Goal: Check status: Check status

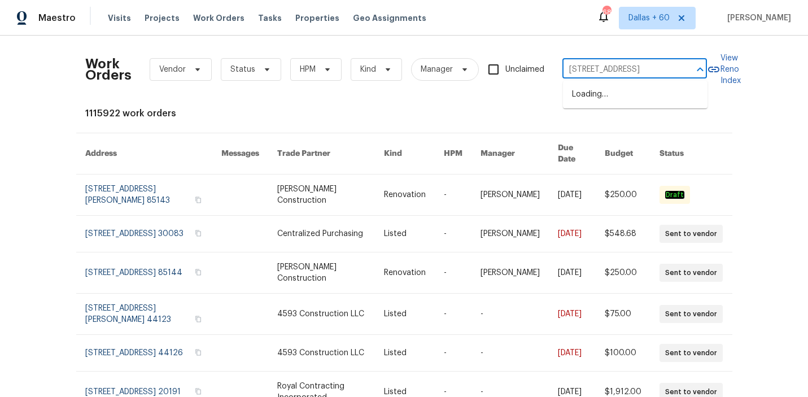
scroll to position [0, 48]
type input "[STREET_ADDRESS]"
click at [623, 94] on li "[STREET_ADDRESS]" at bounding box center [635, 94] width 144 height 19
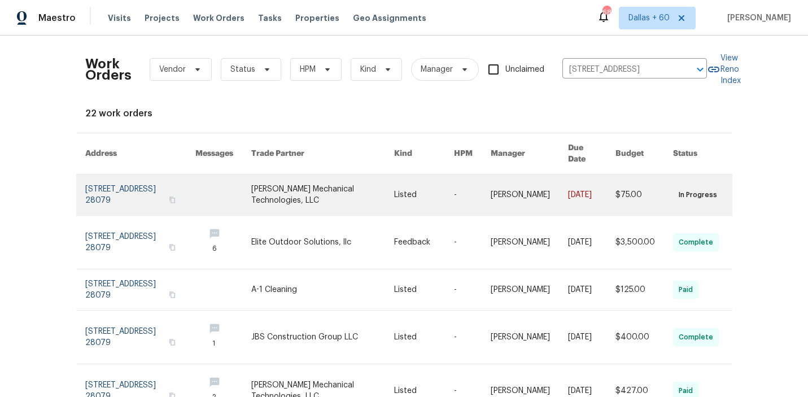
click at [325, 179] on link at bounding box center [322, 194] width 143 height 41
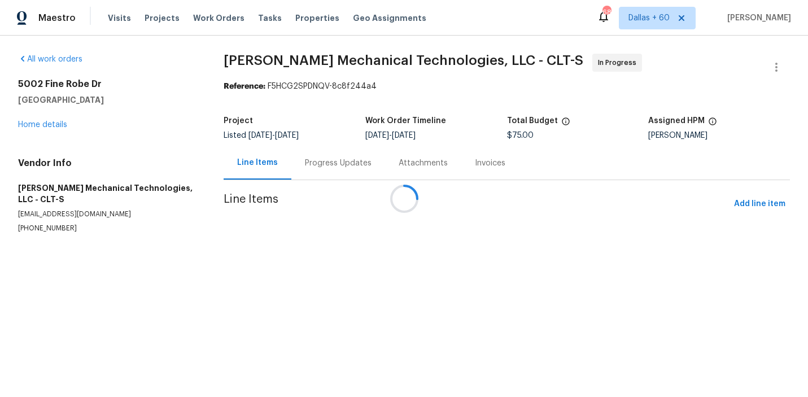
click at [45, 125] on div at bounding box center [404, 198] width 808 height 397
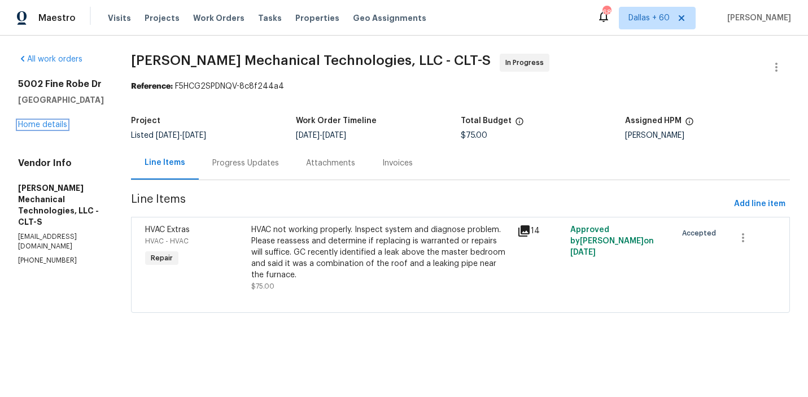
click at [45, 125] on link "Home details" at bounding box center [42, 125] width 49 height 8
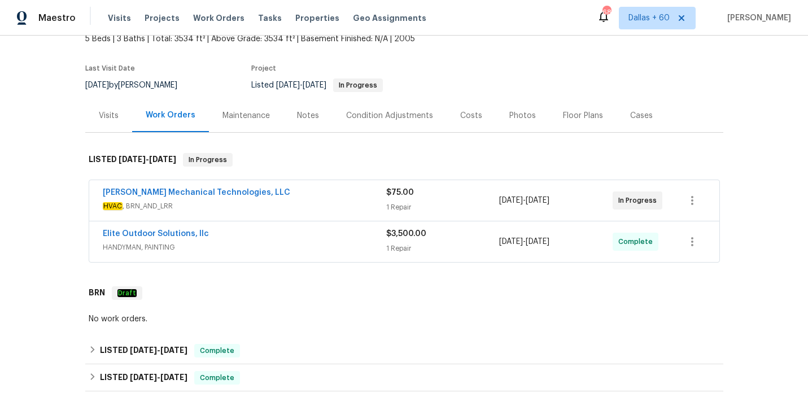
click at [336, 201] on span "HVAC , BRN_AND_LRR" at bounding box center [244, 205] width 283 height 11
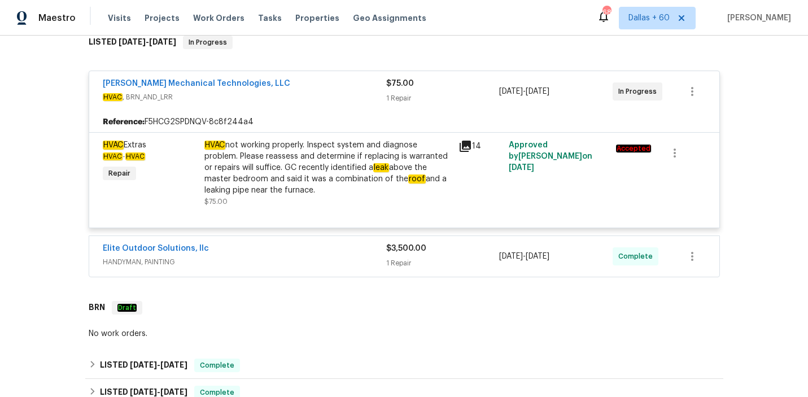
scroll to position [189, 0]
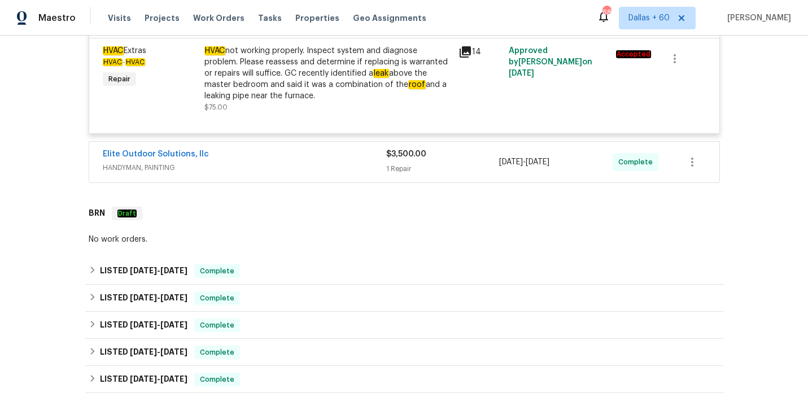
click at [324, 163] on span "HANDYMAN, PAINTING" at bounding box center [244, 167] width 283 height 11
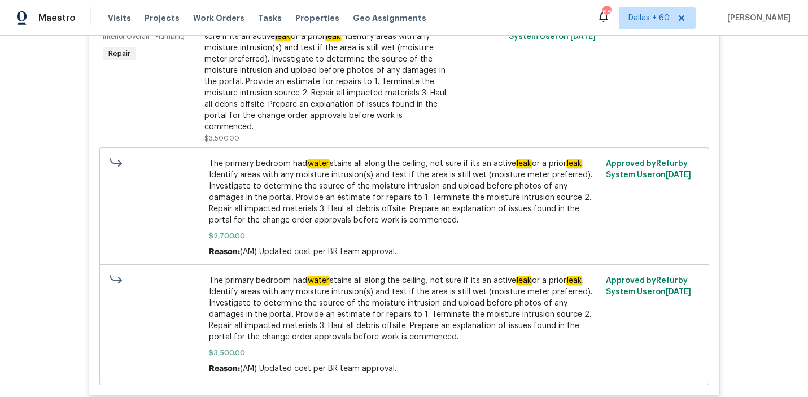
scroll to position [476, 0]
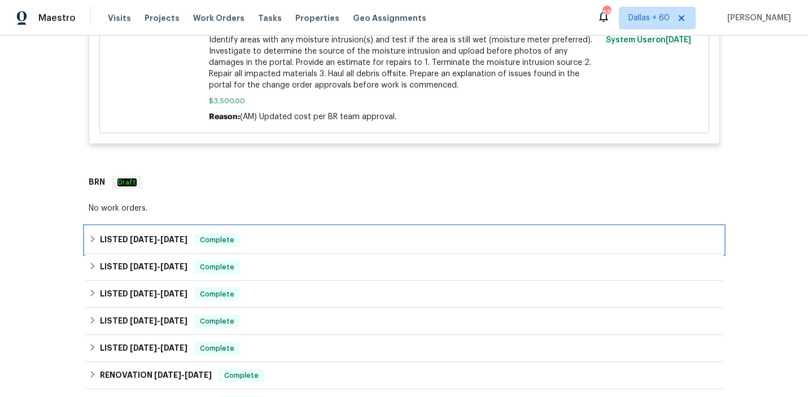
click at [322, 233] on div "LISTED [DATE] - [DATE] Complete" at bounding box center [404, 240] width 631 height 14
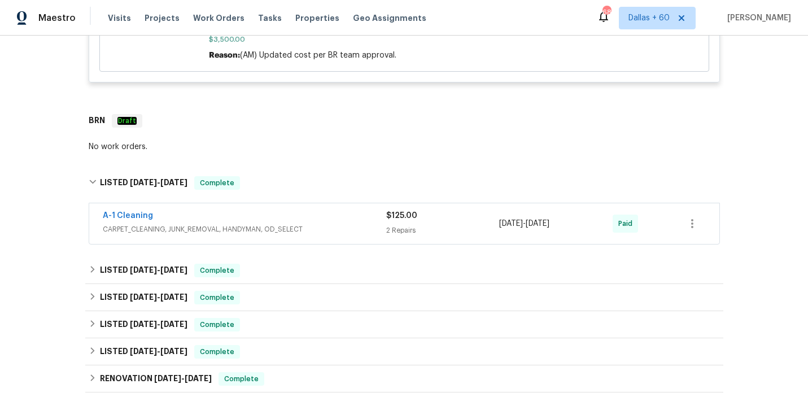
click at [329, 224] on span "CARPET_CLEANING, JUNK_REMOVAL, HANDYMAN, OD_SELECT" at bounding box center [244, 229] width 283 height 11
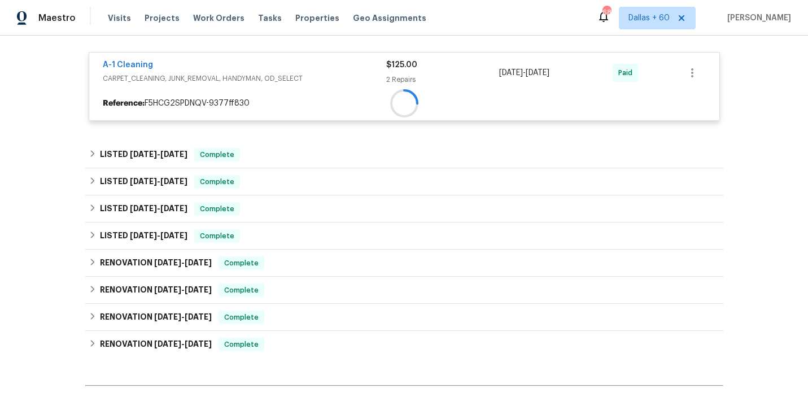
scroll to position [945, 0]
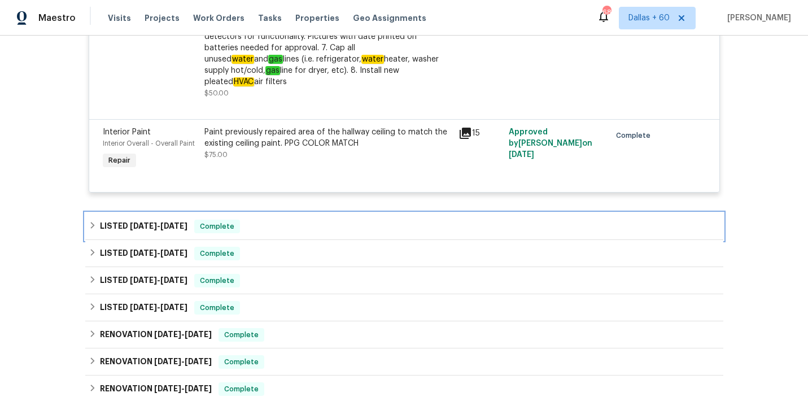
click at [322, 220] on div "LISTED [DATE] - [DATE] Complete" at bounding box center [404, 227] width 631 height 14
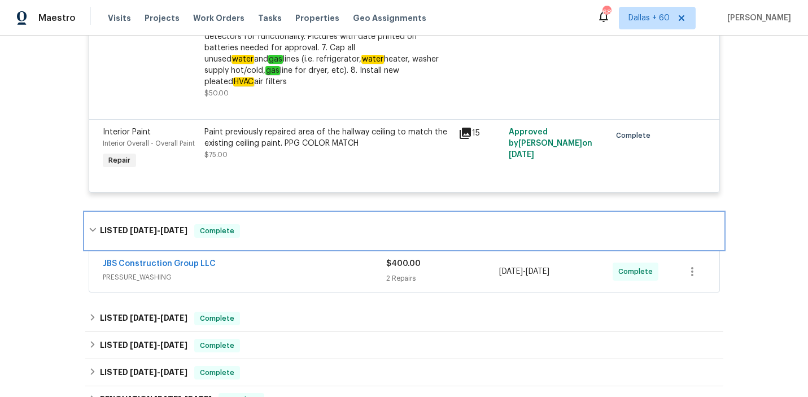
scroll to position [1233, 0]
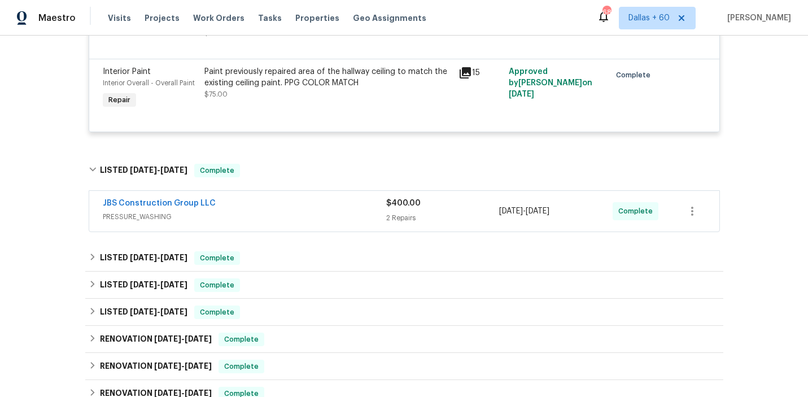
click at [320, 198] on div "JBS Construction Group LLC" at bounding box center [244, 205] width 283 height 14
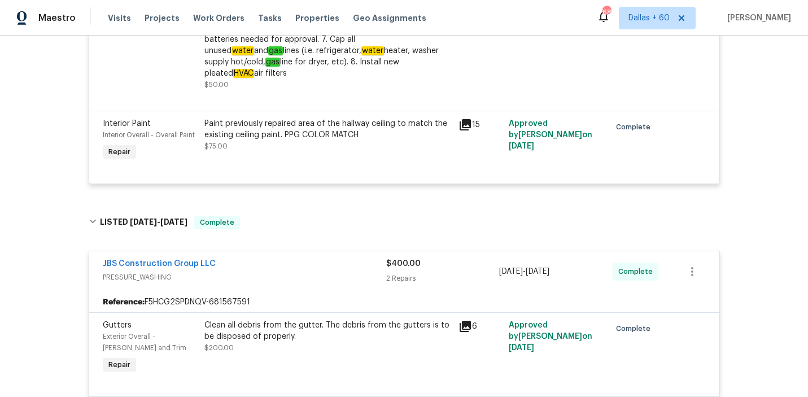
scroll to position [1084, 0]
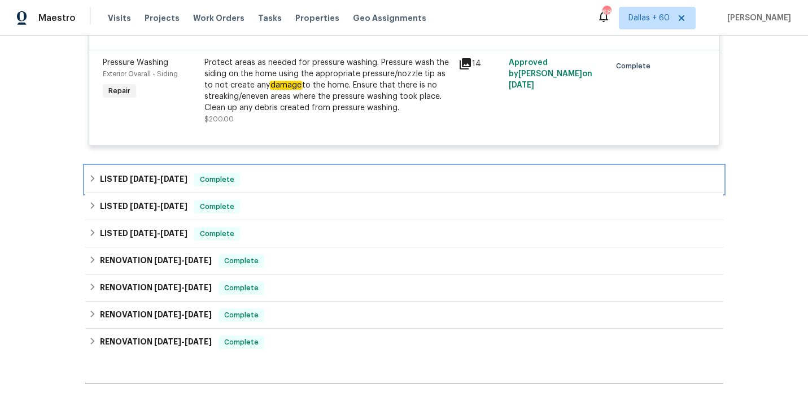
click at [318, 173] on div "LISTED [DATE] - [DATE] Complete" at bounding box center [404, 180] width 631 height 14
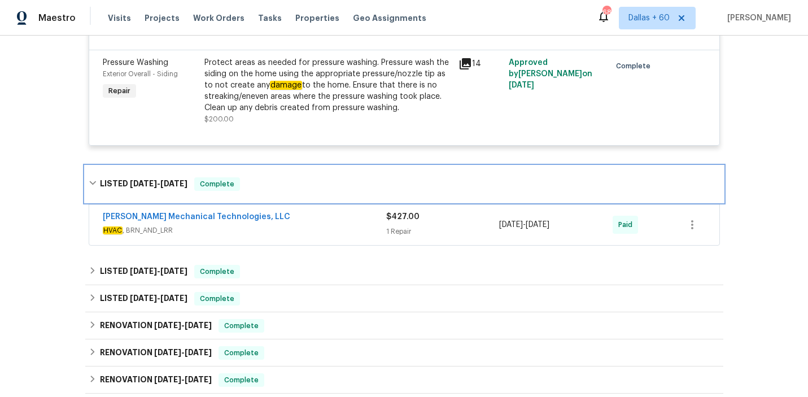
scroll to position [1571, 0]
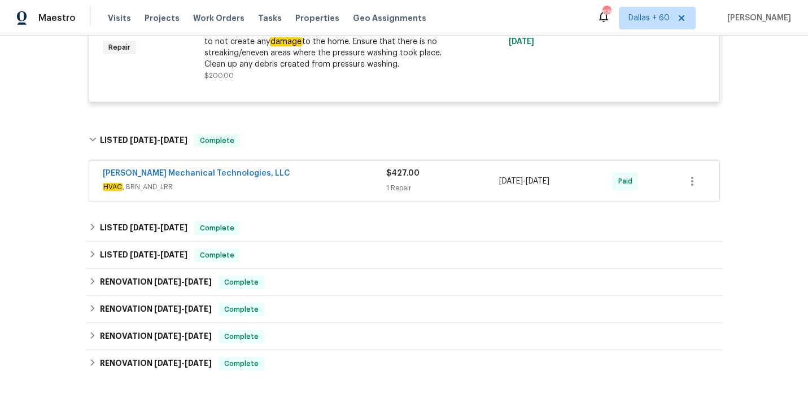
click at [318, 168] on div "[PERSON_NAME] Mechanical Technologies, LLC" at bounding box center [244, 175] width 283 height 14
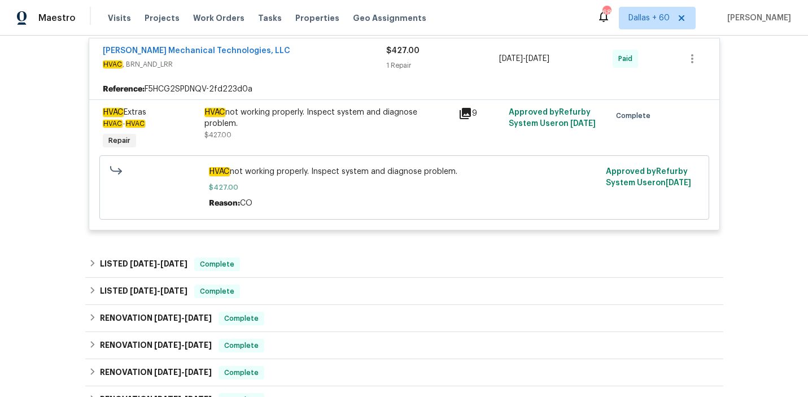
scroll to position [1705, 0]
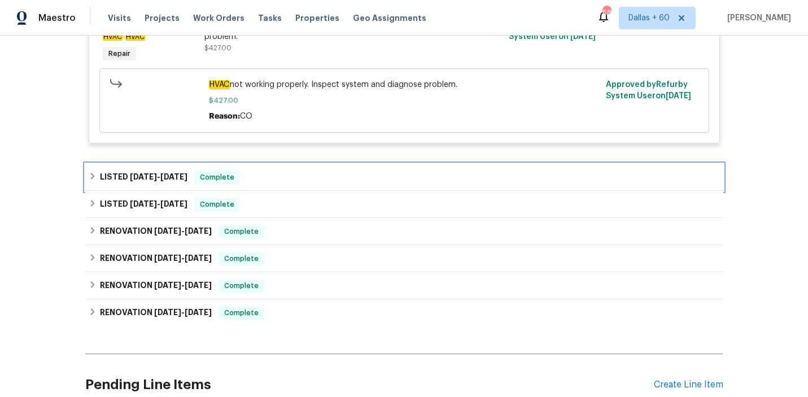
click at [318, 170] on div "LISTED [DATE] - [DATE] Complete" at bounding box center [404, 177] width 631 height 14
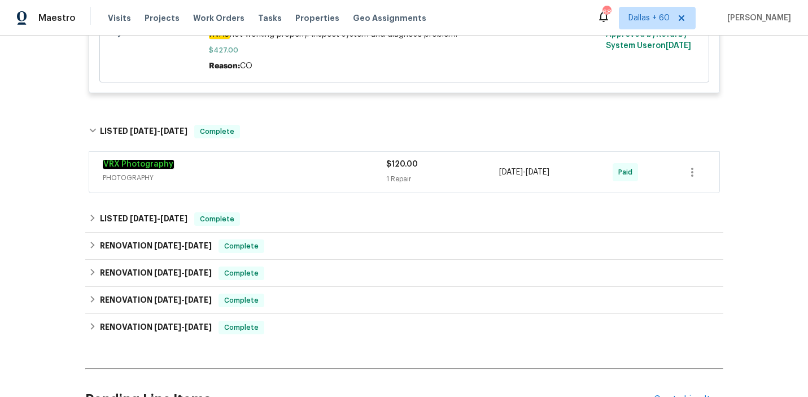
click at [318, 172] on span "PHOTOGRAPHY" at bounding box center [244, 177] width 283 height 11
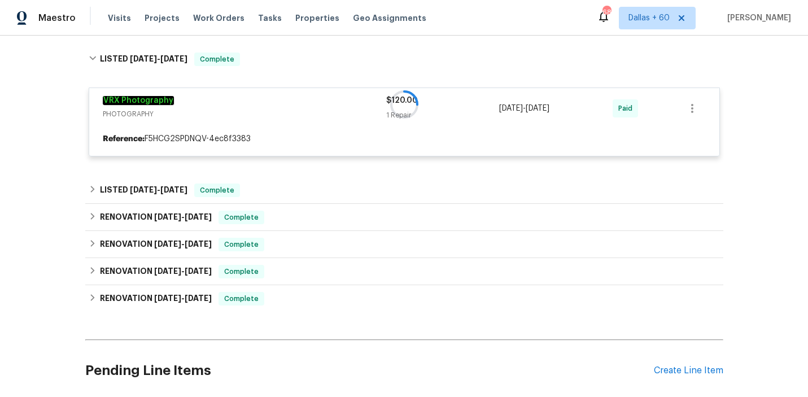
scroll to position [1913, 0]
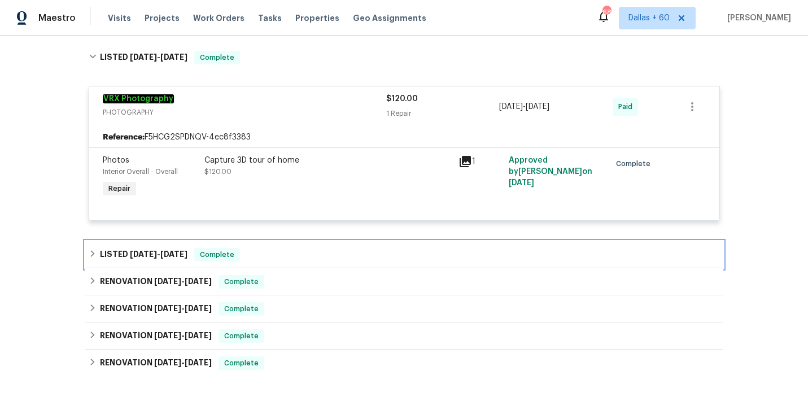
click at [307, 248] on div "LISTED [DATE] - [DATE] Complete" at bounding box center [404, 255] width 631 height 14
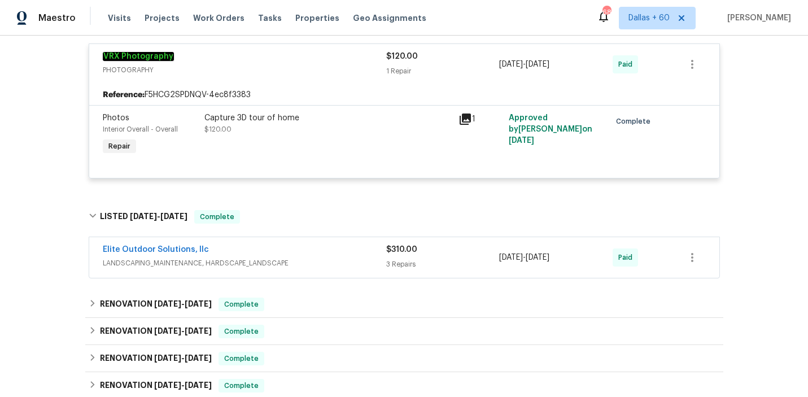
click at [307, 244] on div "Elite Outdoor Solutions, llc" at bounding box center [244, 251] width 283 height 14
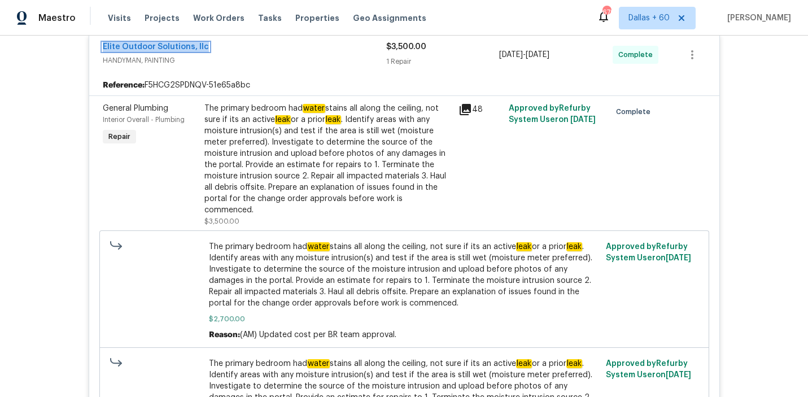
scroll to position [390, 0]
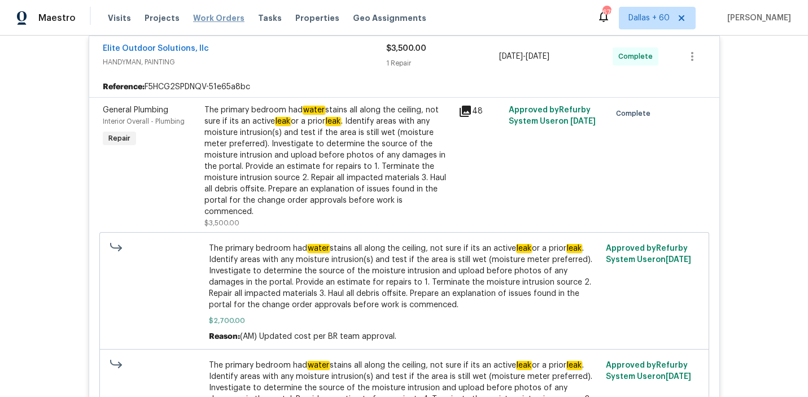
click at [214, 18] on span "Work Orders" at bounding box center [218, 17] width 51 height 11
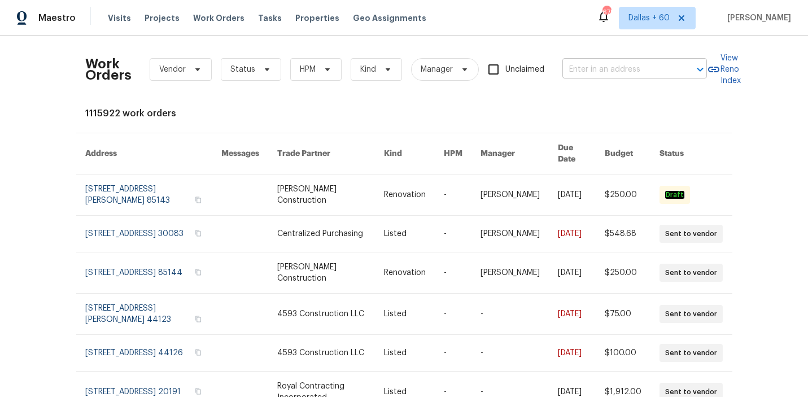
click at [599, 67] on input "text" at bounding box center [618, 69] width 113 height 17
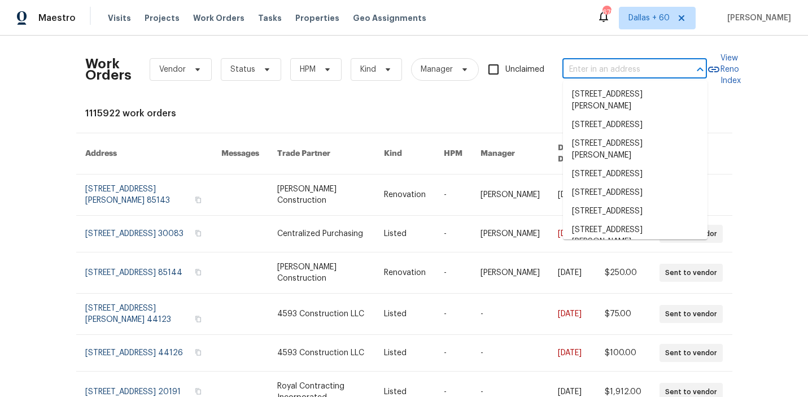
paste input "[STREET_ADDRESS][PERSON_NAME]"
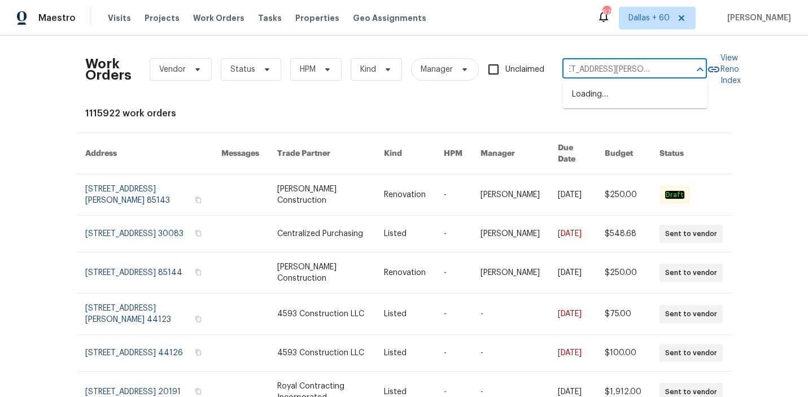
type input "[STREET_ADDRESS][PERSON_NAME]"
click at [611, 94] on li "[STREET_ADDRESS][PERSON_NAME]" at bounding box center [635, 100] width 144 height 30
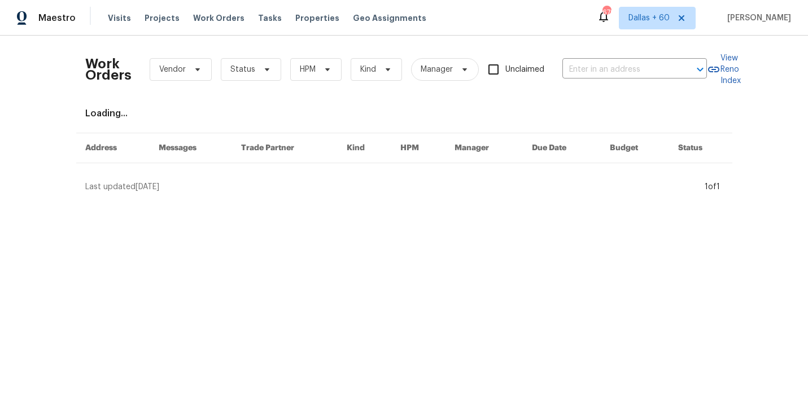
type input "[STREET_ADDRESS][PERSON_NAME]"
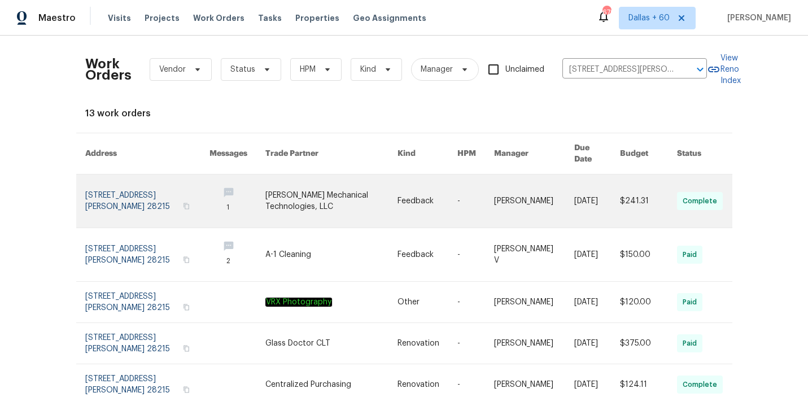
click at [211, 199] on link at bounding box center [237, 200] width 56 height 53
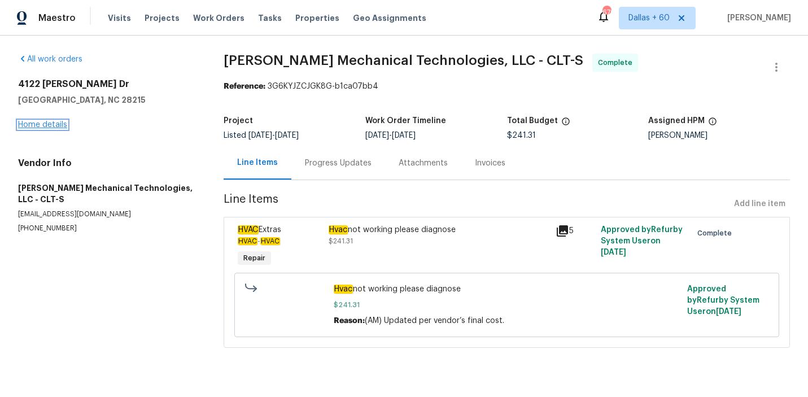
click at [29, 125] on link "Home details" at bounding box center [42, 125] width 49 height 8
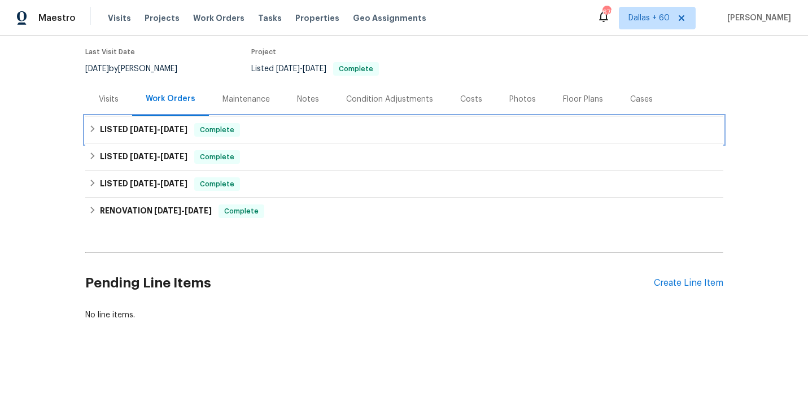
click at [329, 124] on div "LISTED [DATE] - [DATE] Complete" at bounding box center [404, 130] width 631 height 14
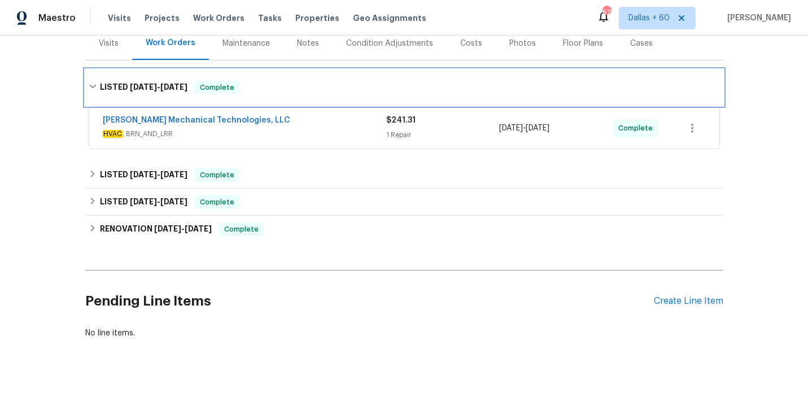
scroll to position [148, 0]
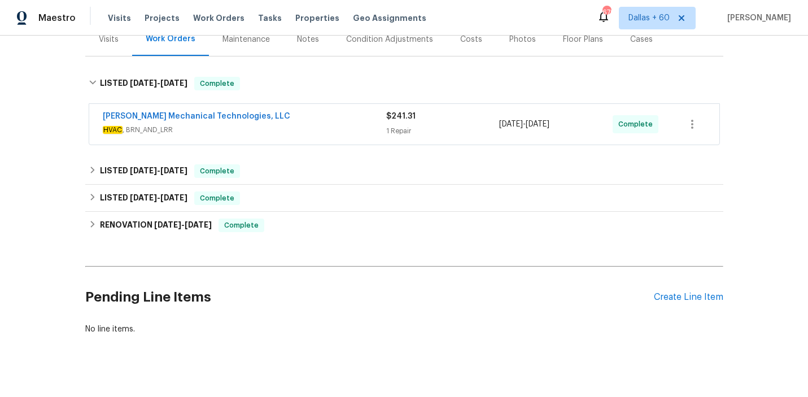
click at [329, 124] on span "HVAC , BRN_AND_LRR" at bounding box center [244, 129] width 283 height 11
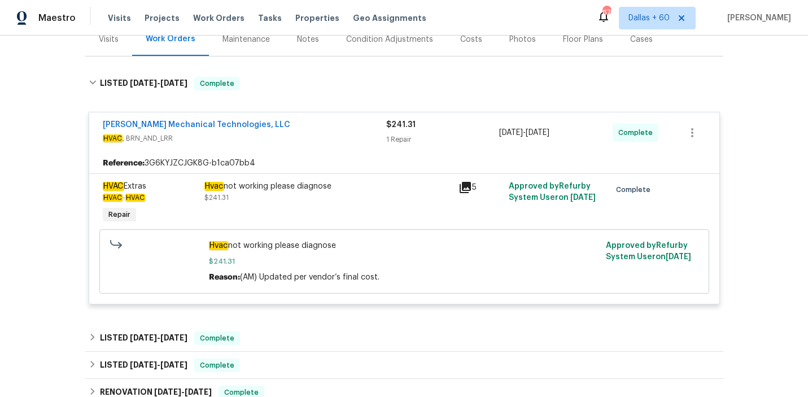
scroll to position [253, 0]
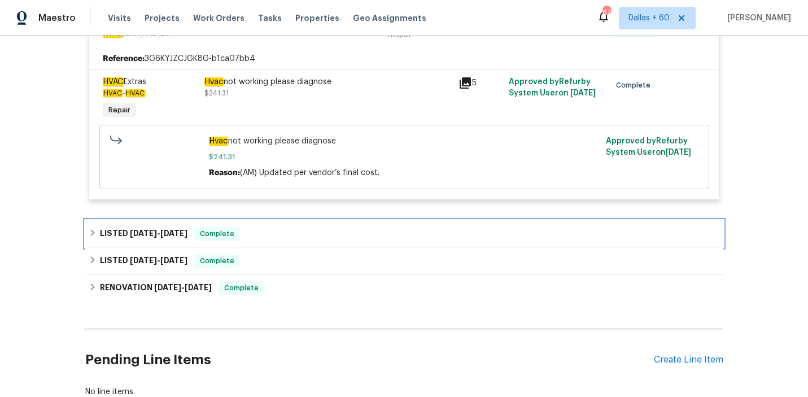
click at [289, 230] on div "LISTED [DATE] - [DATE] Complete" at bounding box center [404, 234] width 631 height 14
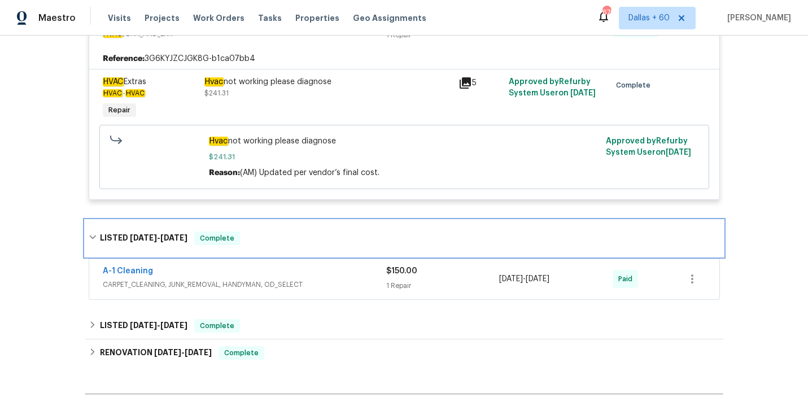
scroll to position [296, 0]
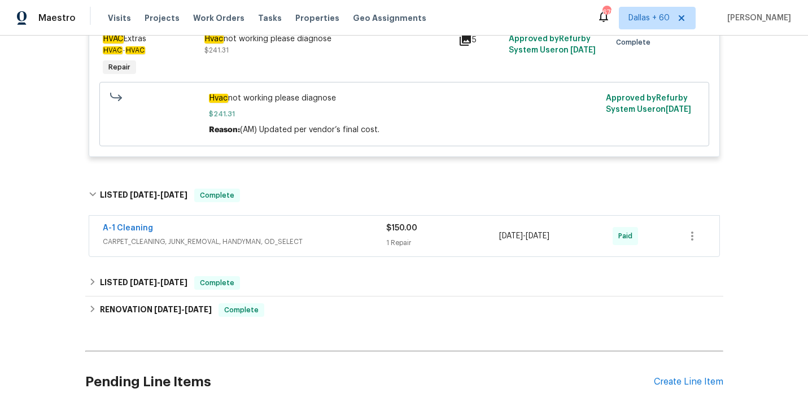
click at [289, 230] on div "A-1 Cleaning" at bounding box center [244, 229] width 283 height 14
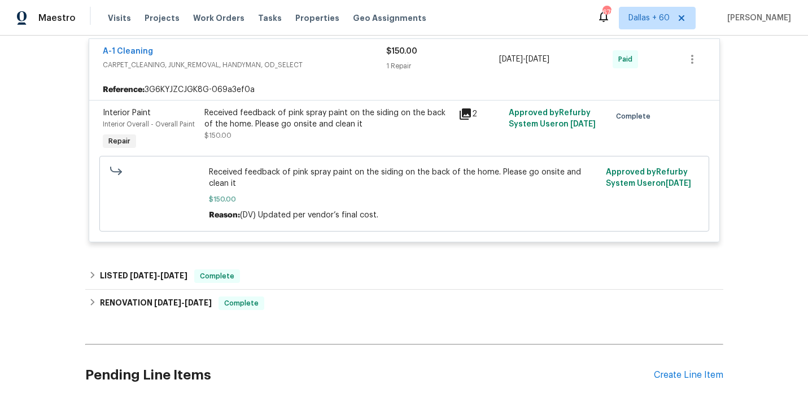
scroll to position [520, 0]
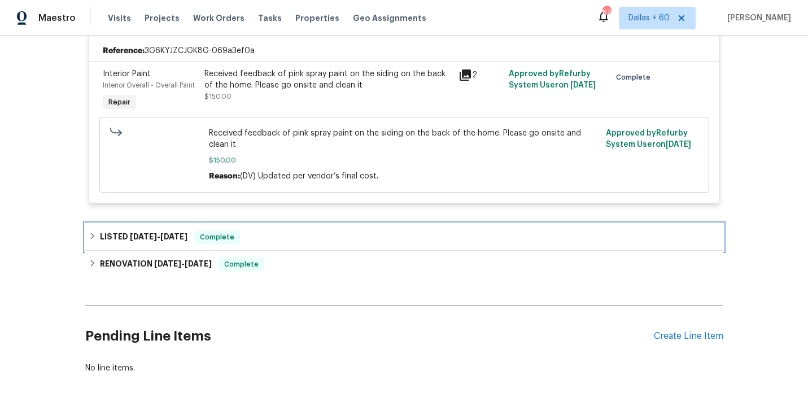
click at [331, 229] on div "LISTED [DATE] - [DATE] Complete" at bounding box center [404, 237] width 638 height 27
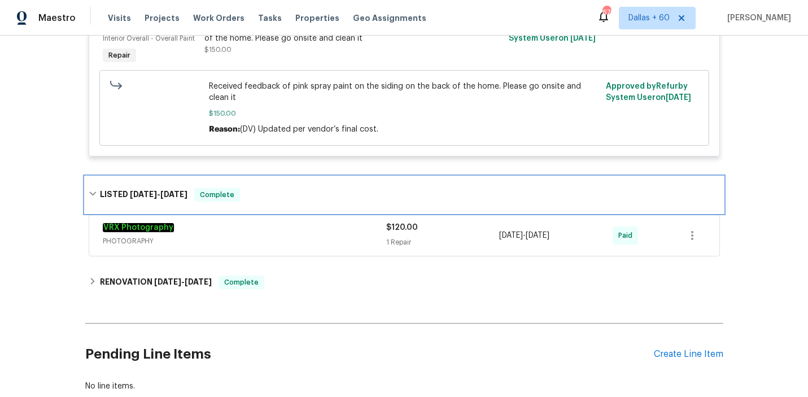
scroll to position [579, 0]
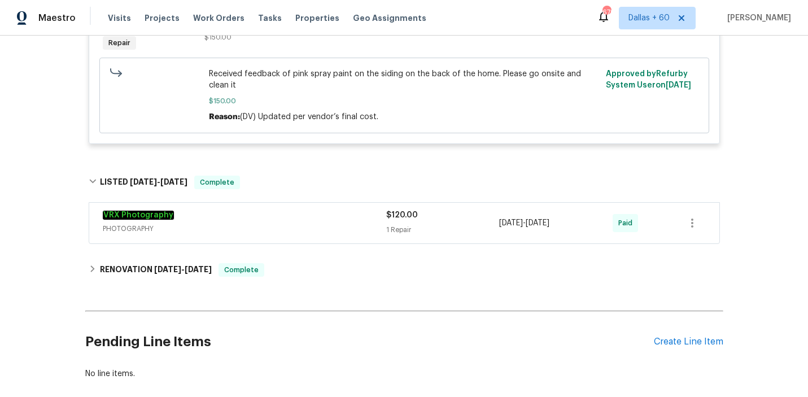
click at [329, 220] on div "VRX Photography" at bounding box center [244, 216] width 283 height 14
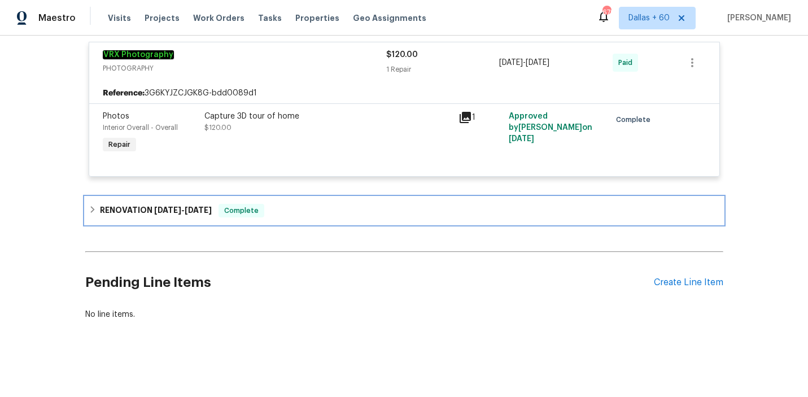
click at [329, 220] on div "RENOVATION [DATE] - [DATE] Complete" at bounding box center [404, 210] width 638 height 27
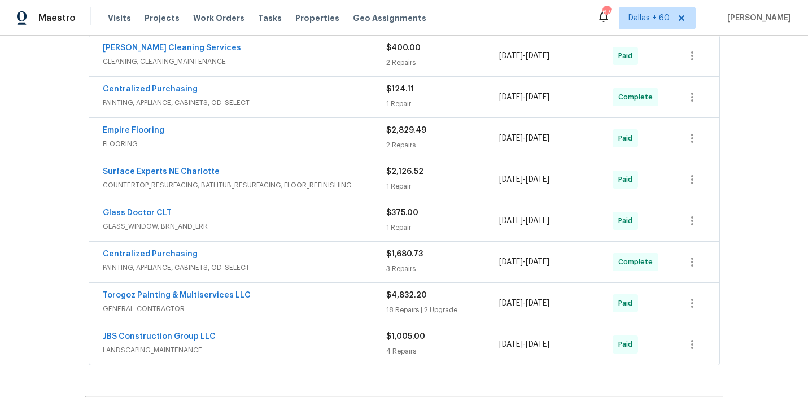
click at [343, 53] on div "[PERSON_NAME] Cleaning Services" at bounding box center [244, 49] width 283 height 14
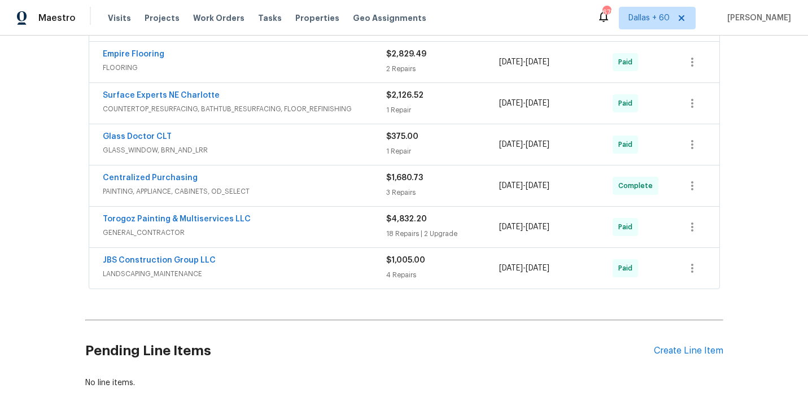
click at [326, 60] on div "Empire Flooring" at bounding box center [244, 56] width 283 height 14
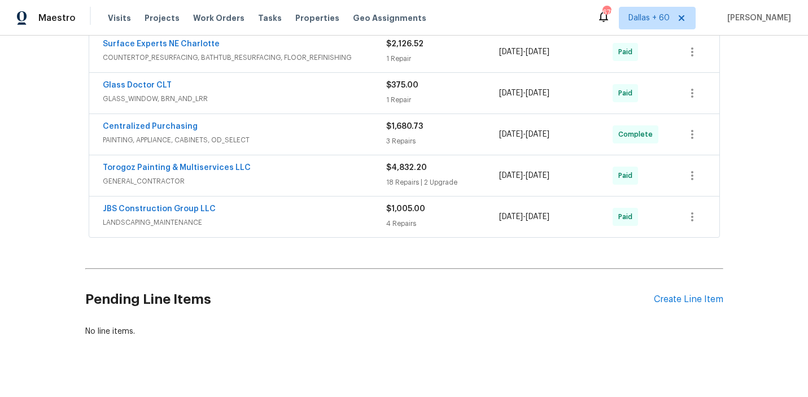
scroll to position [2176, 0]
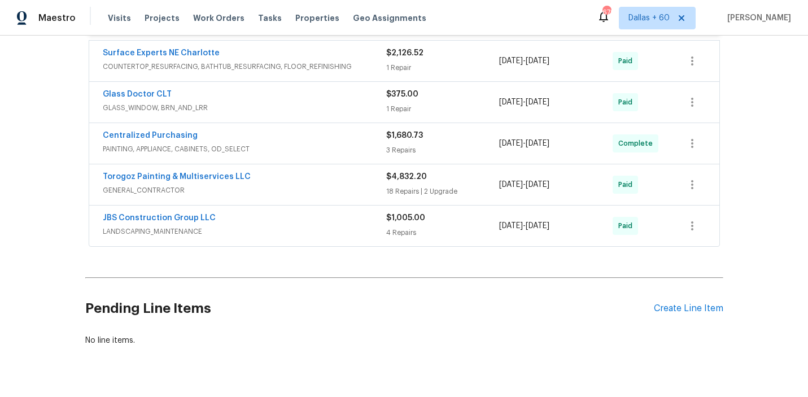
click at [342, 61] on span "COUNTERTOP_RESURFACING, BATHTUB_RESURFACING, FLOOR_REFINISHING" at bounding box center [244, 66] width 283 height 11
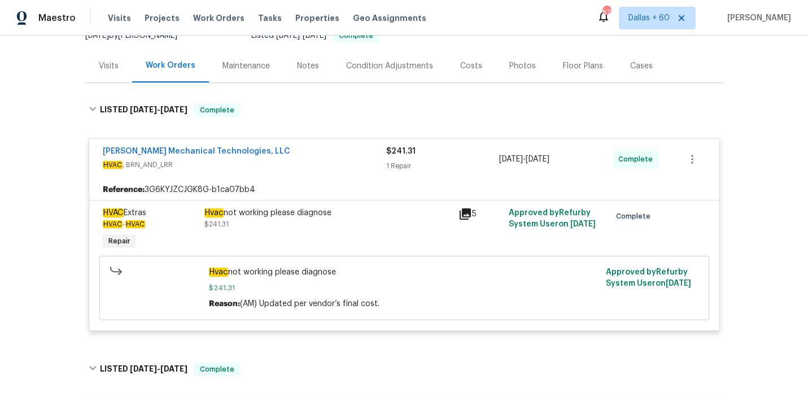
scroll to position [0, 0]
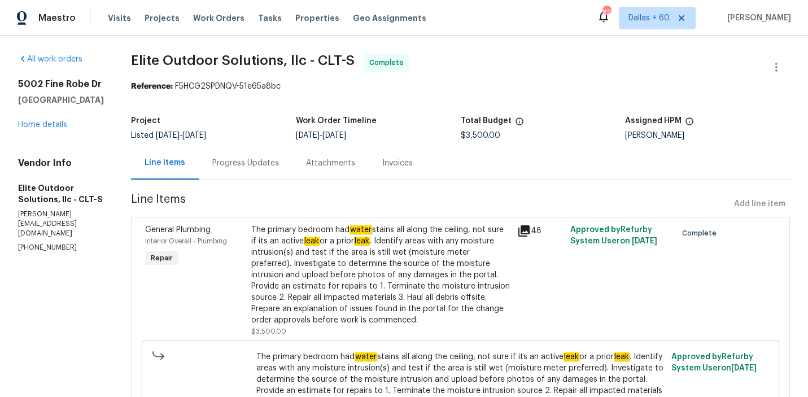
click at [234, 161] on div "Progress Updates" at bounding box center [245, 162] width 67 height 11
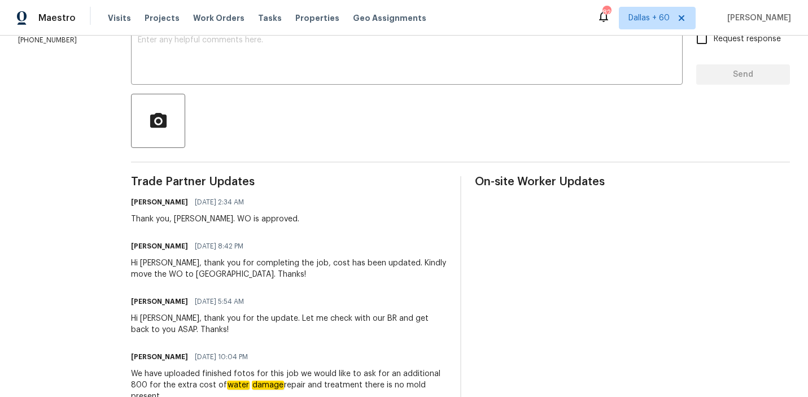
scroll to position [204, 0]
